Goal: Information Seeking & Learning: Learn about a topic

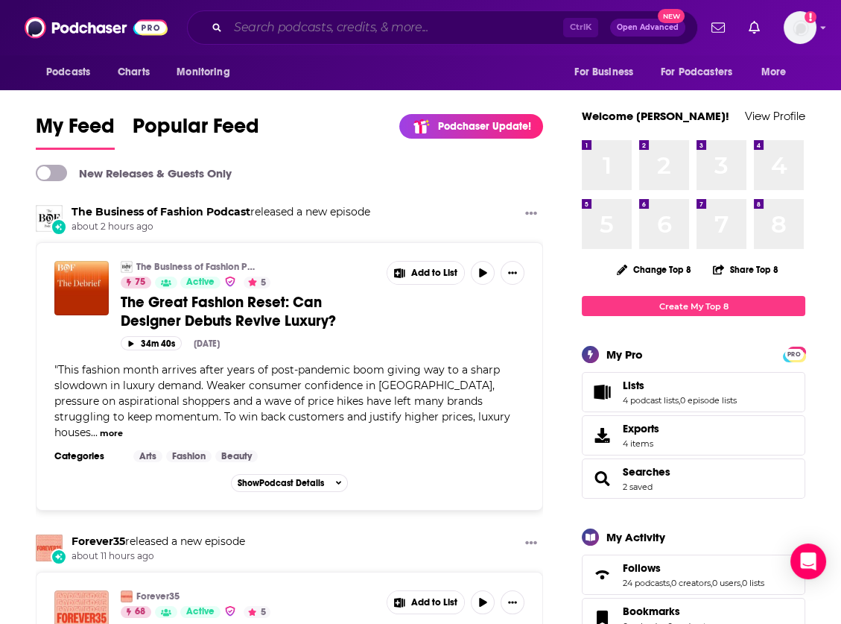
click at [303, 32] on input "Search podcasts, credits, & more..." at bounding box center [395, 28] width 335 height 24
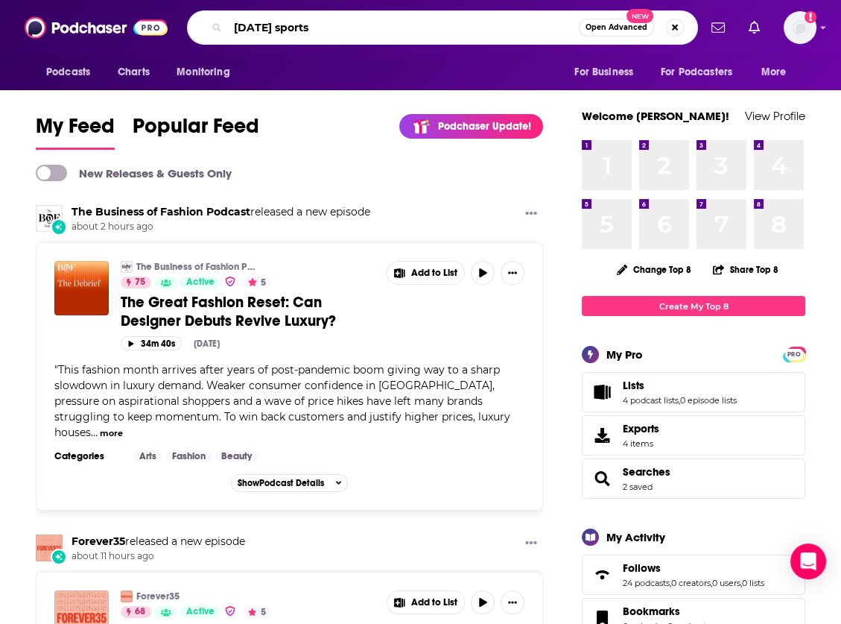
type input "[DATE] sports"
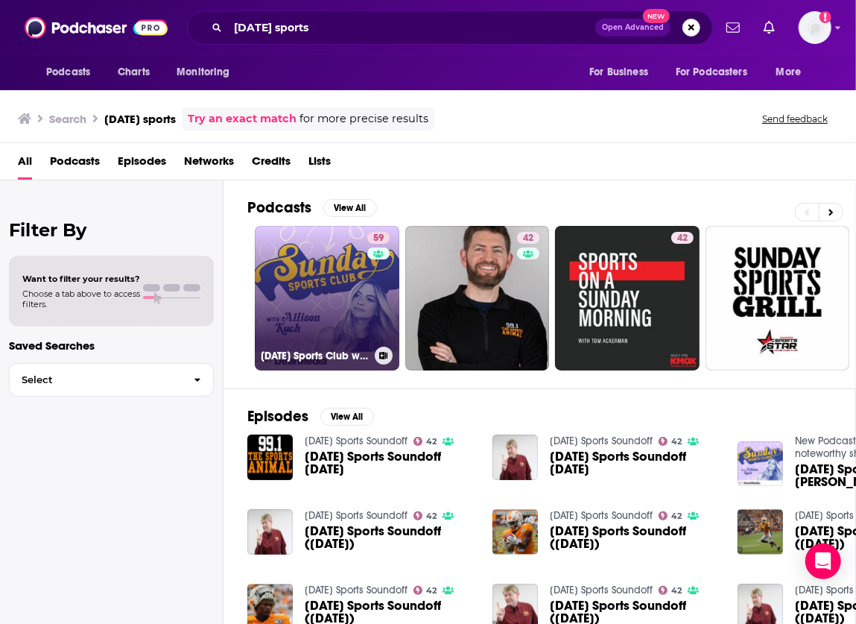
click at [266, 294] on link "59 [DATE] Sports Club with [PERSON_NAME]" at bounding box center [327, 298] width 145 height 145
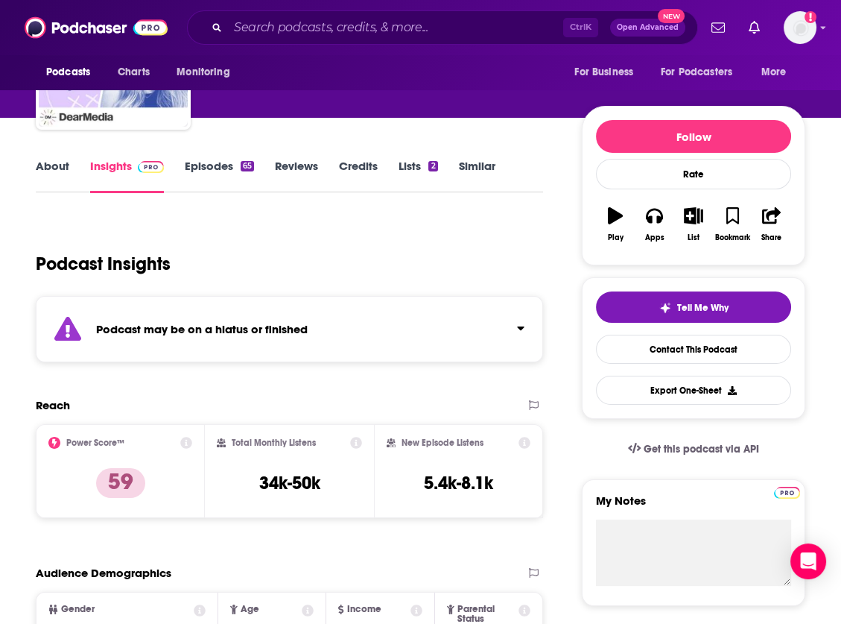
scroll to position [388, 0]
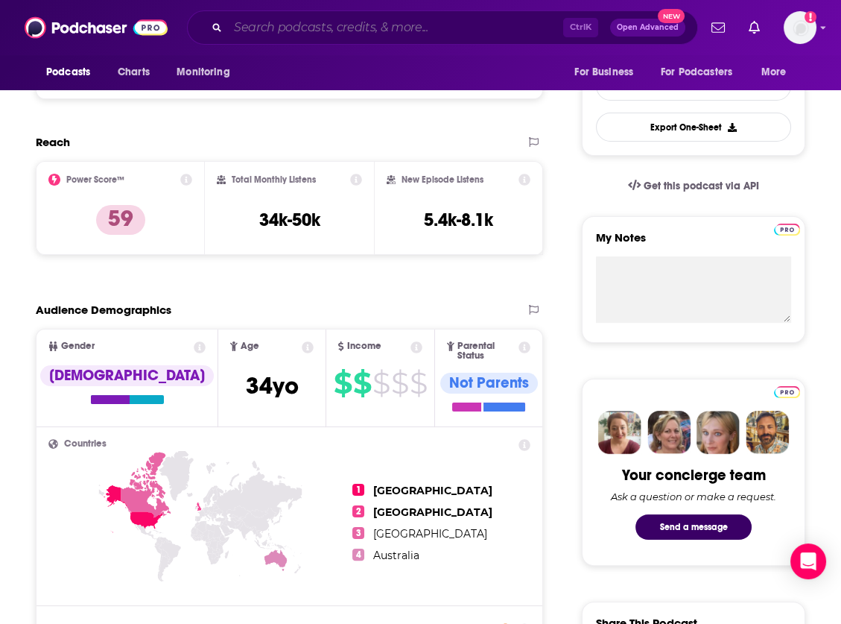
click at [324, 33] on input "Search podcasts, credits, & more..." at bounding box center [395, 28] width 335 height 24
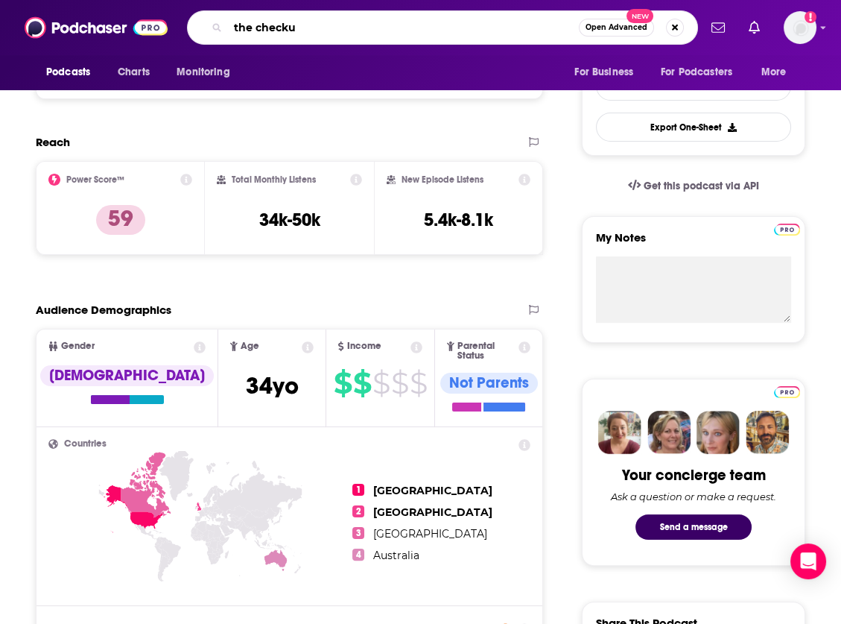
type input "the checkup"
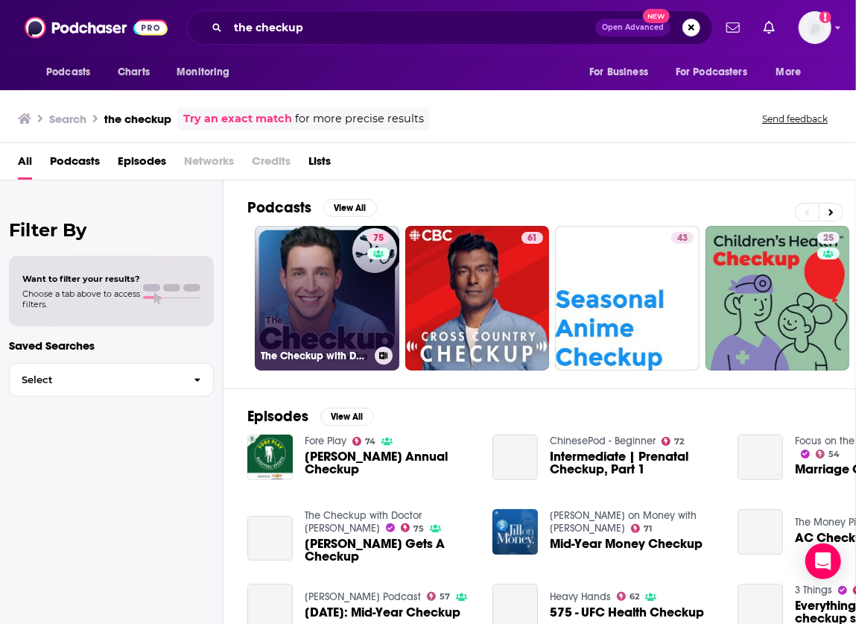
click at [326, 338] on link "75 The Checkup with Doctor [PERSON_NAME]" at bounding box center [327, 298] width 145 height 145
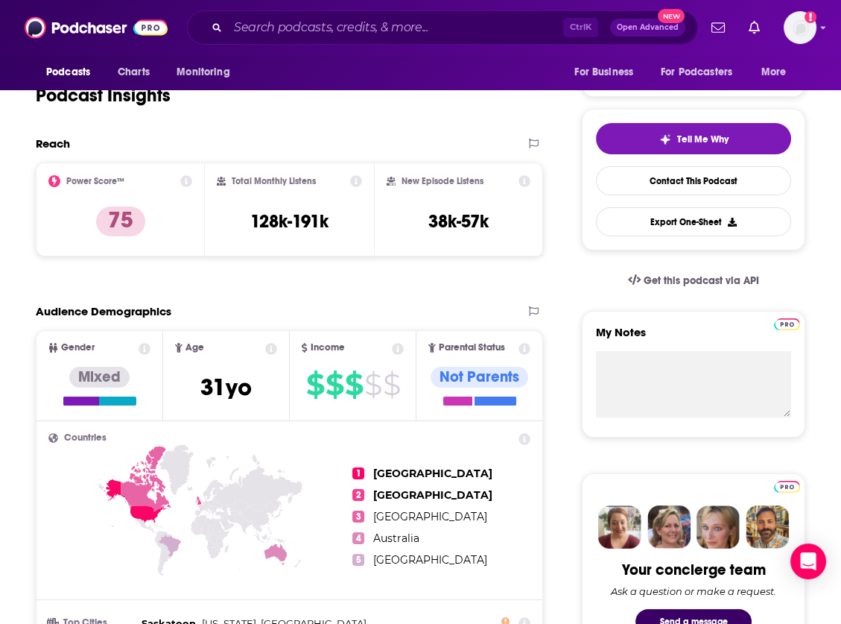
scroll to position [304, 0]
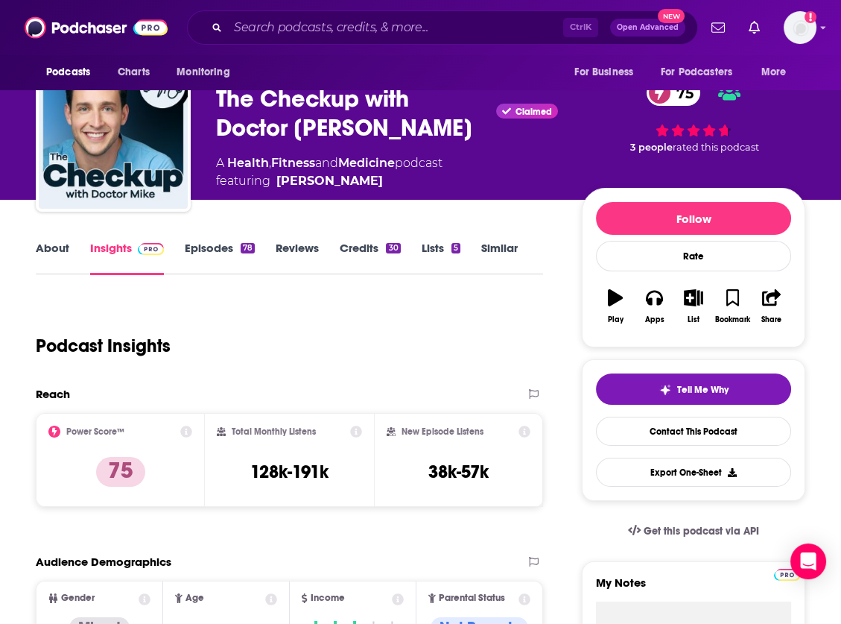
scroll to position [0, 0]
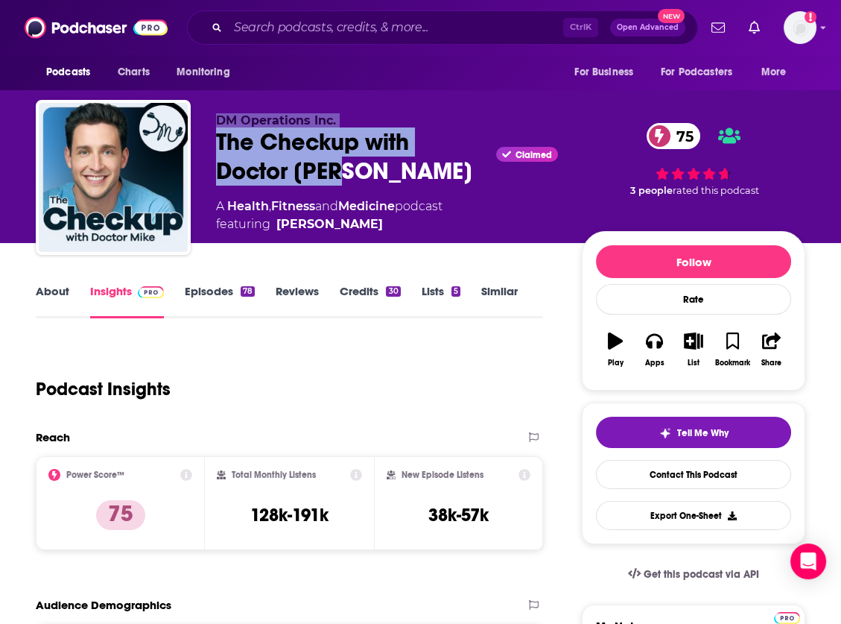
drag, startPoint x: 322, startPoint y: 166, endPoint x: 190, endPoint y: 141, distance: 134.3
click at [190, 141] on div "DM Operations Inc. The Checkup with Doctor [PERSON_NAME] Claimed 75 A Health , …" at bounding box center [421, 180] width 770 height 161
copy div "DM Operations Inc. The Checkup with Doctor [PERSON_NAME]"
